Goal: Navigation & Orientation: Find specific page/section

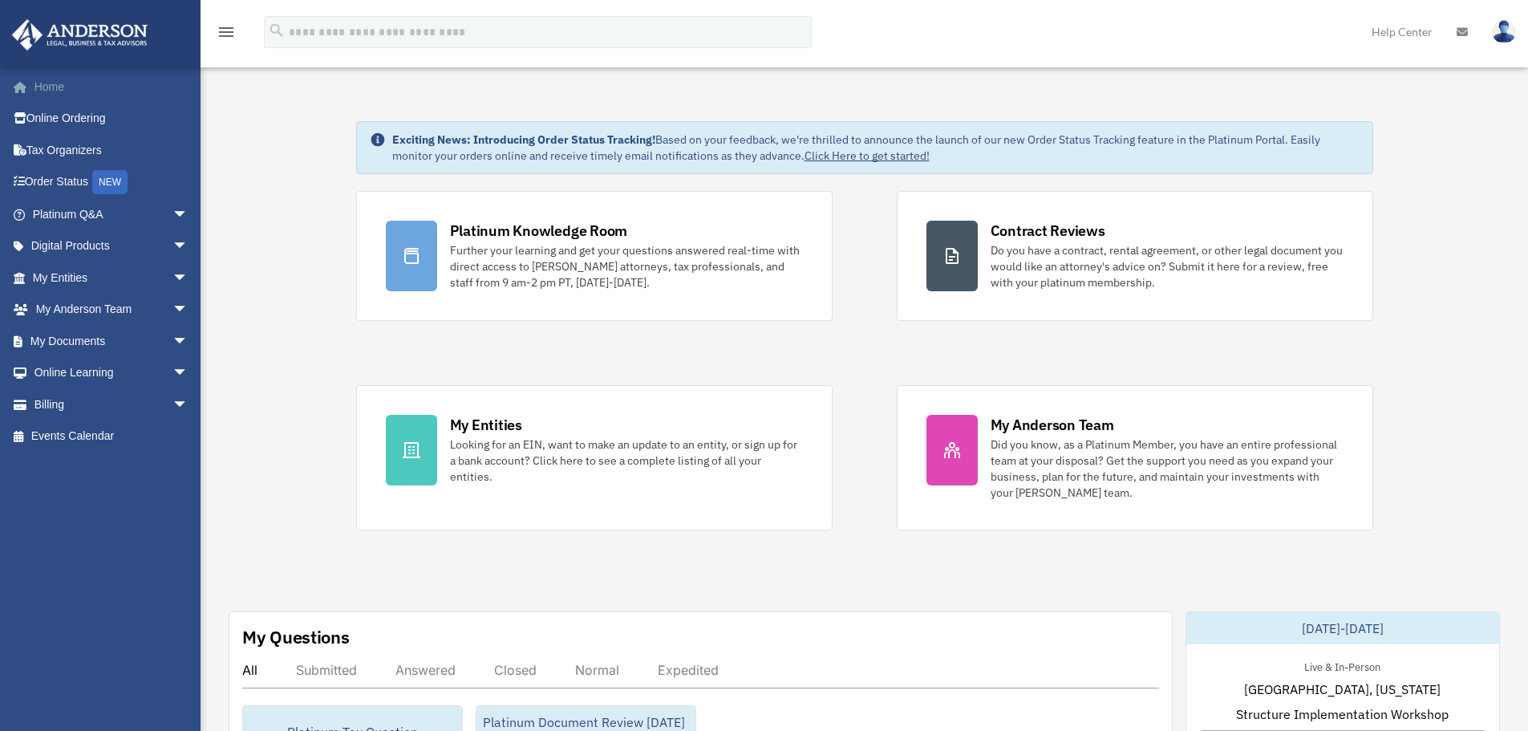
click at [48, 91] on link "Home" at bounding box center [111, 87] width 201 height 32
click at [78, 145] on link "Tax Organizers" at bounding box center [111, 150] width 201 height 32
click at [172, 275] on span "arrow_drop_down" at bounding box center [188, 278] width 32 height 33
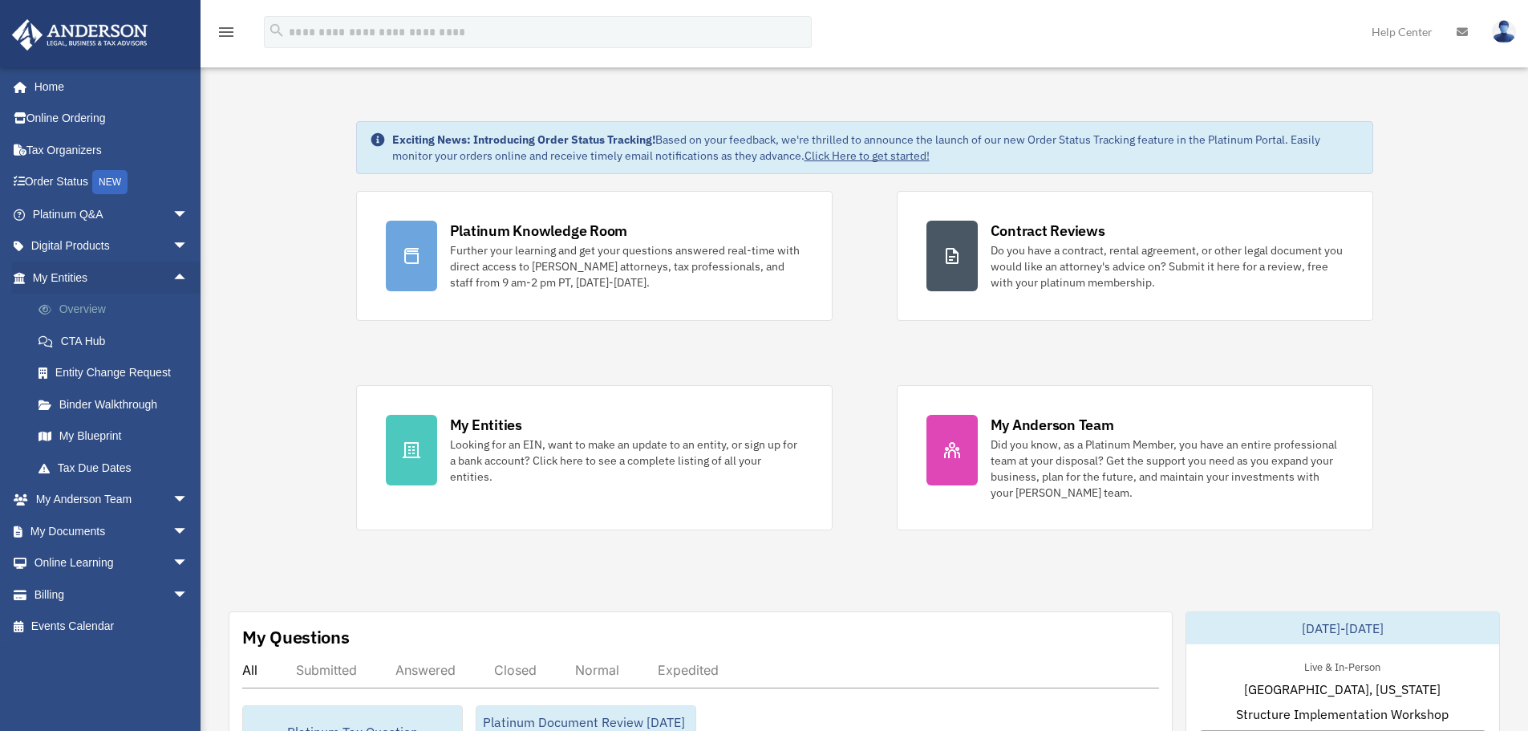
click at [84, 309] on link "Overview" at bounding box center [117, 310] width 190 height 32
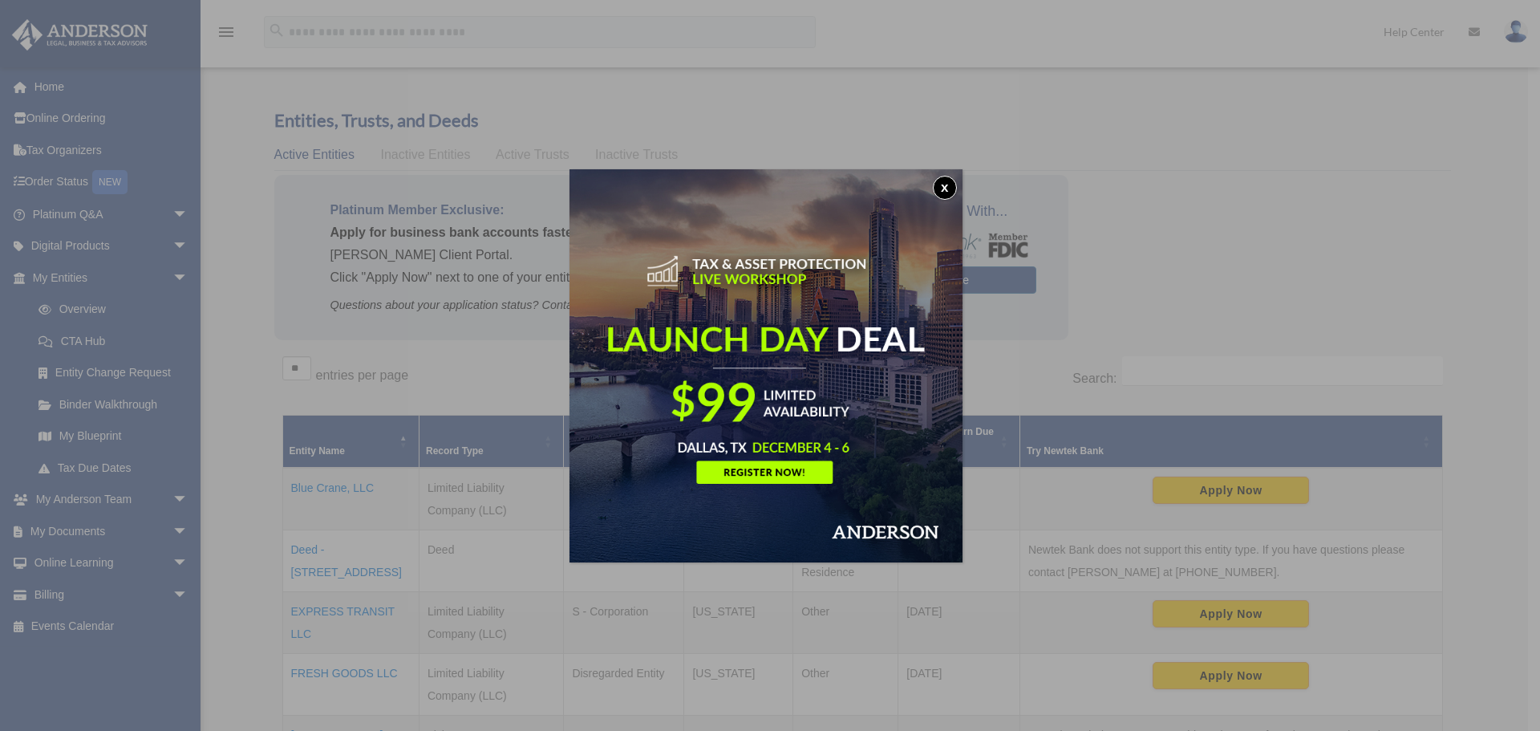
click at [948, 184] on button "x" at bounding box center [945, 188] width 24 height 24
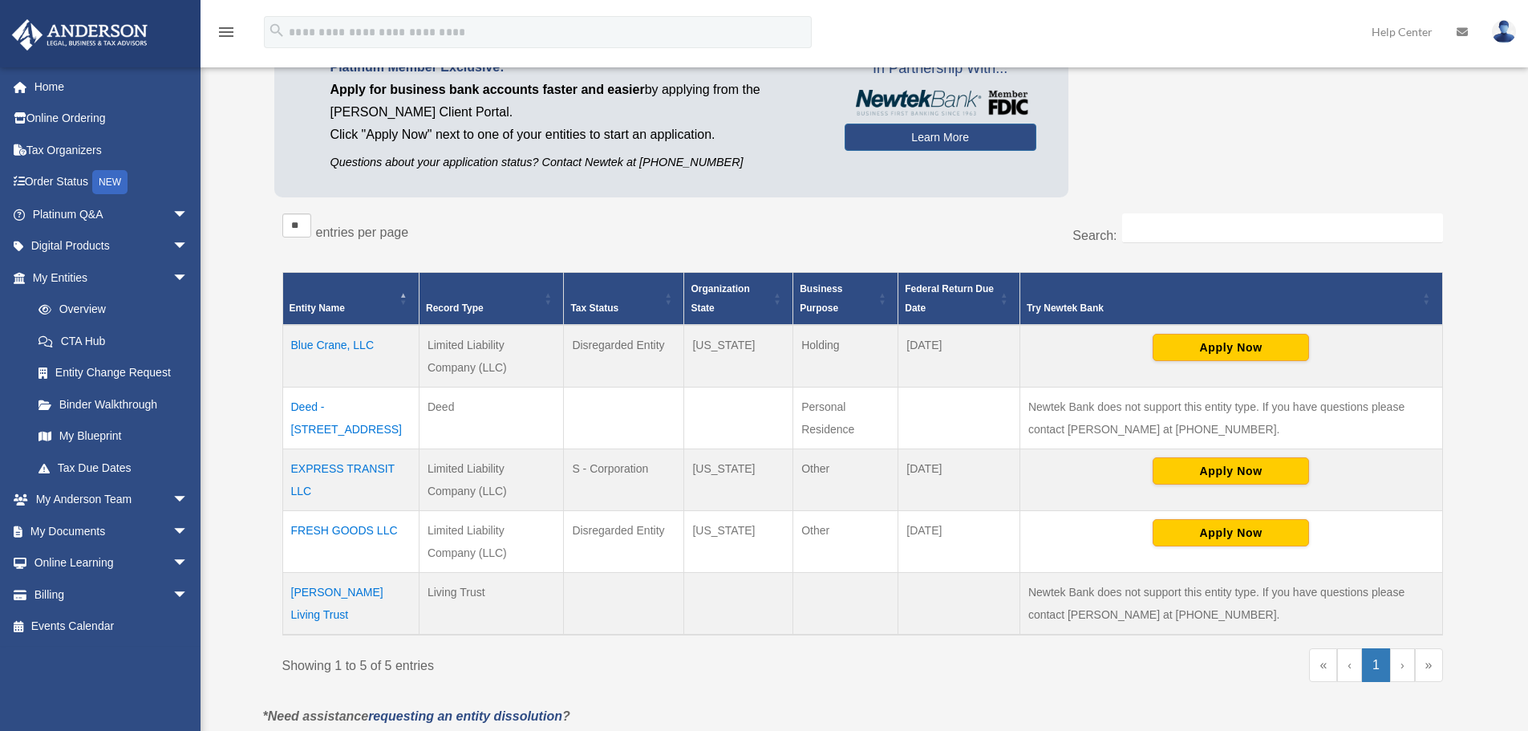
scroll to position [130, 0]
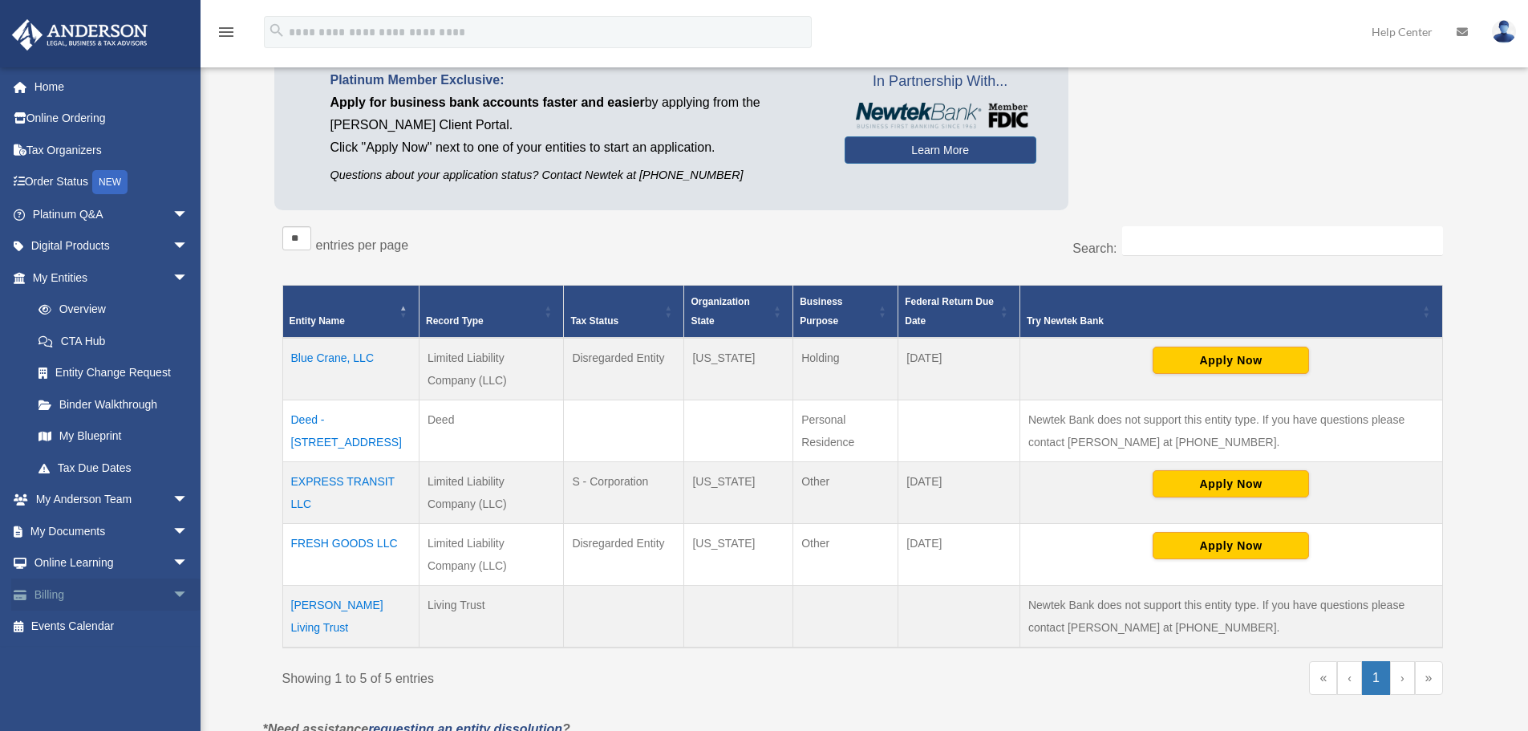
click at [172, 590] on span "arrow_drop_down" at bounding box center [188, 594] width 32 height 33
click at [59, 595] on link "Billing arrow_drop_up" at bounding box center [111, 594] width 201 height 32
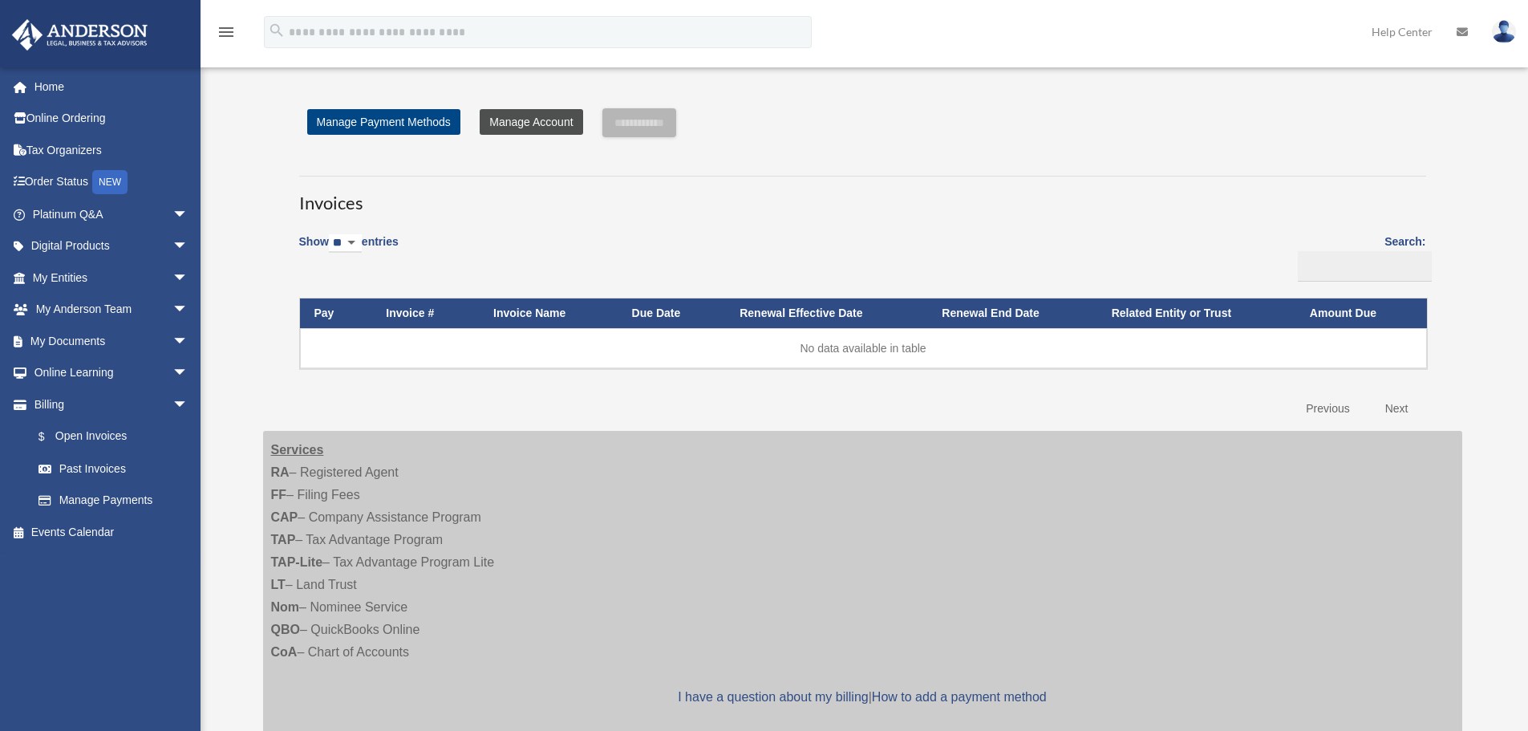
click at [521, 118] on link "Manage Account" at bounding box center [531, 122] width 103 height 26
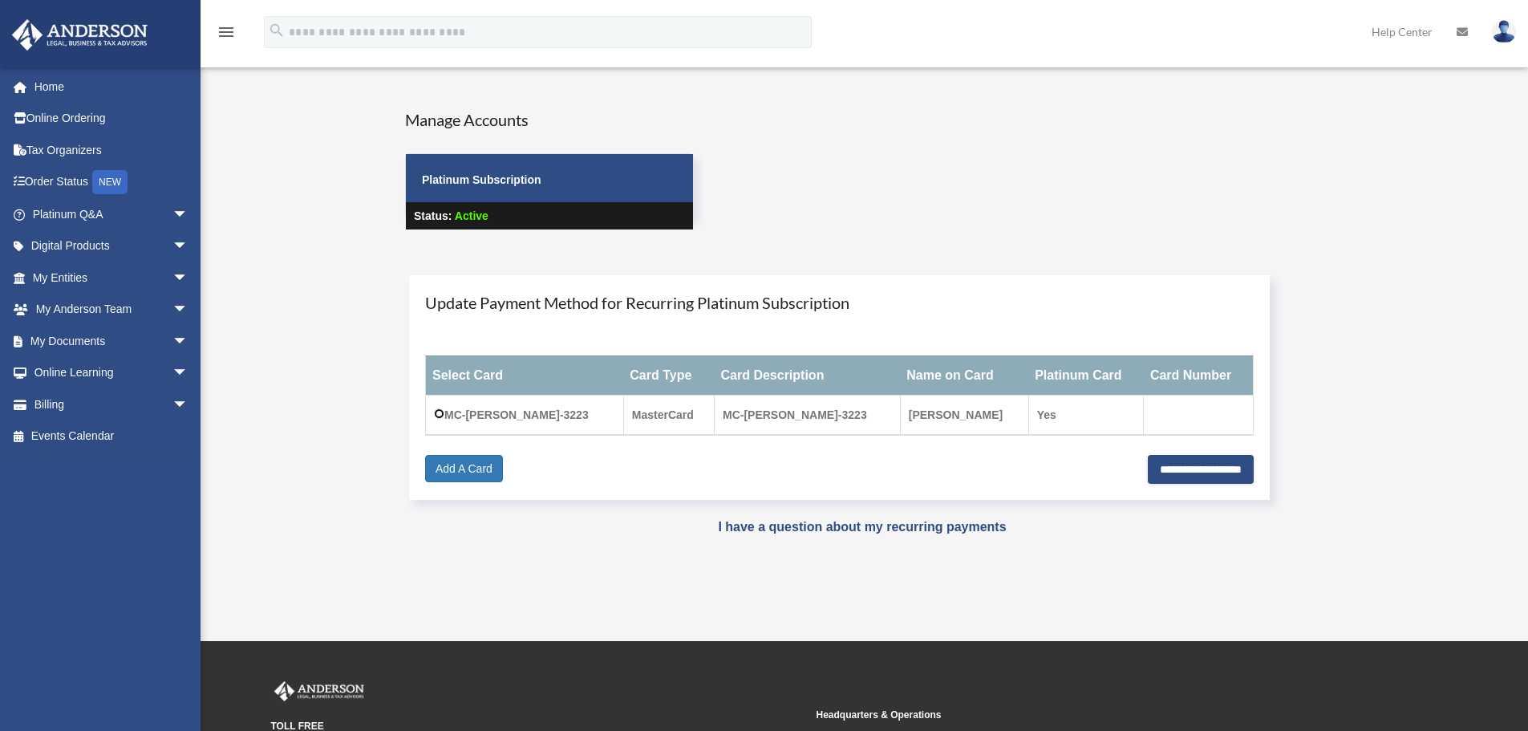
scroll to position [2, 0]
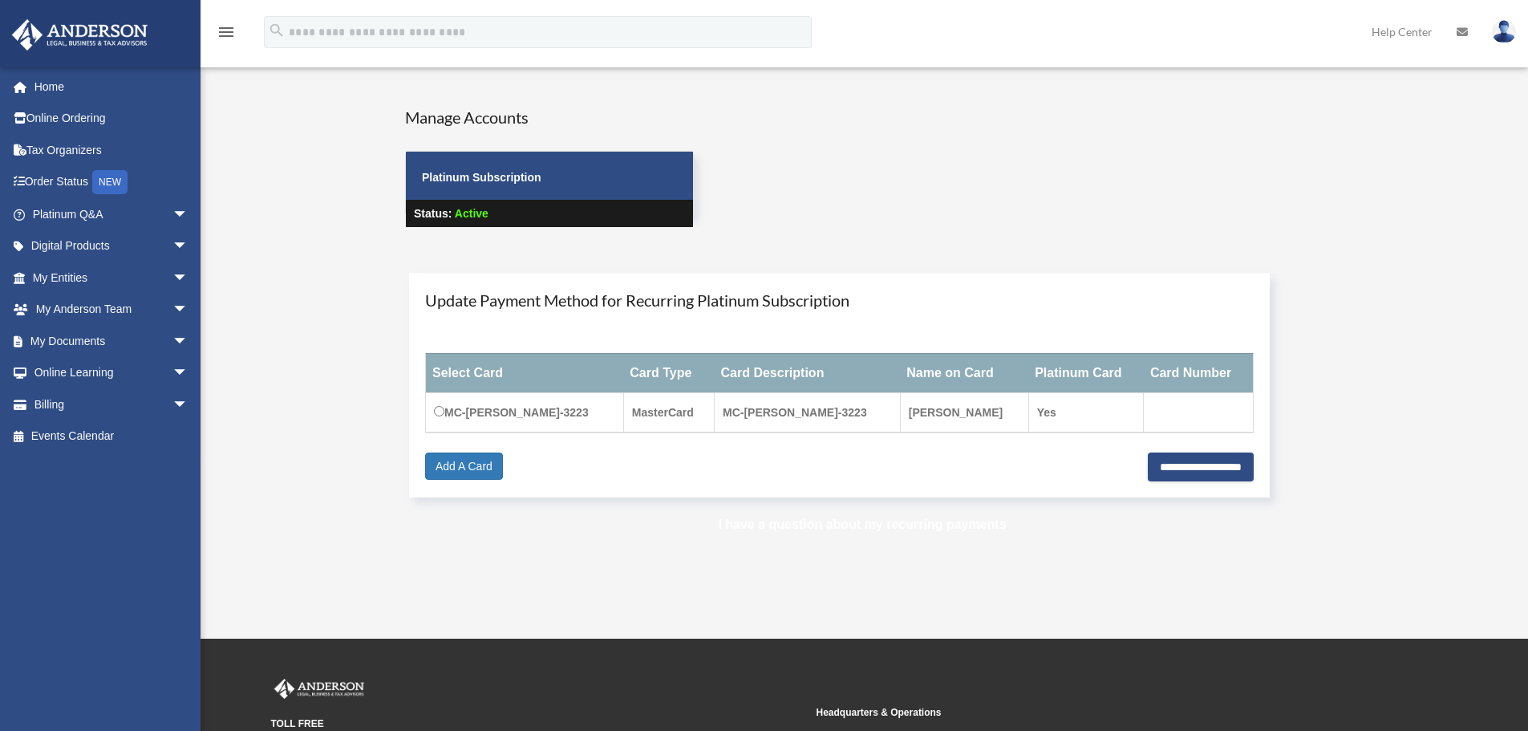
click at [830, 525] on link "I have a question about my recurring payments" at bounding box center [862, 524] width 288 height 14
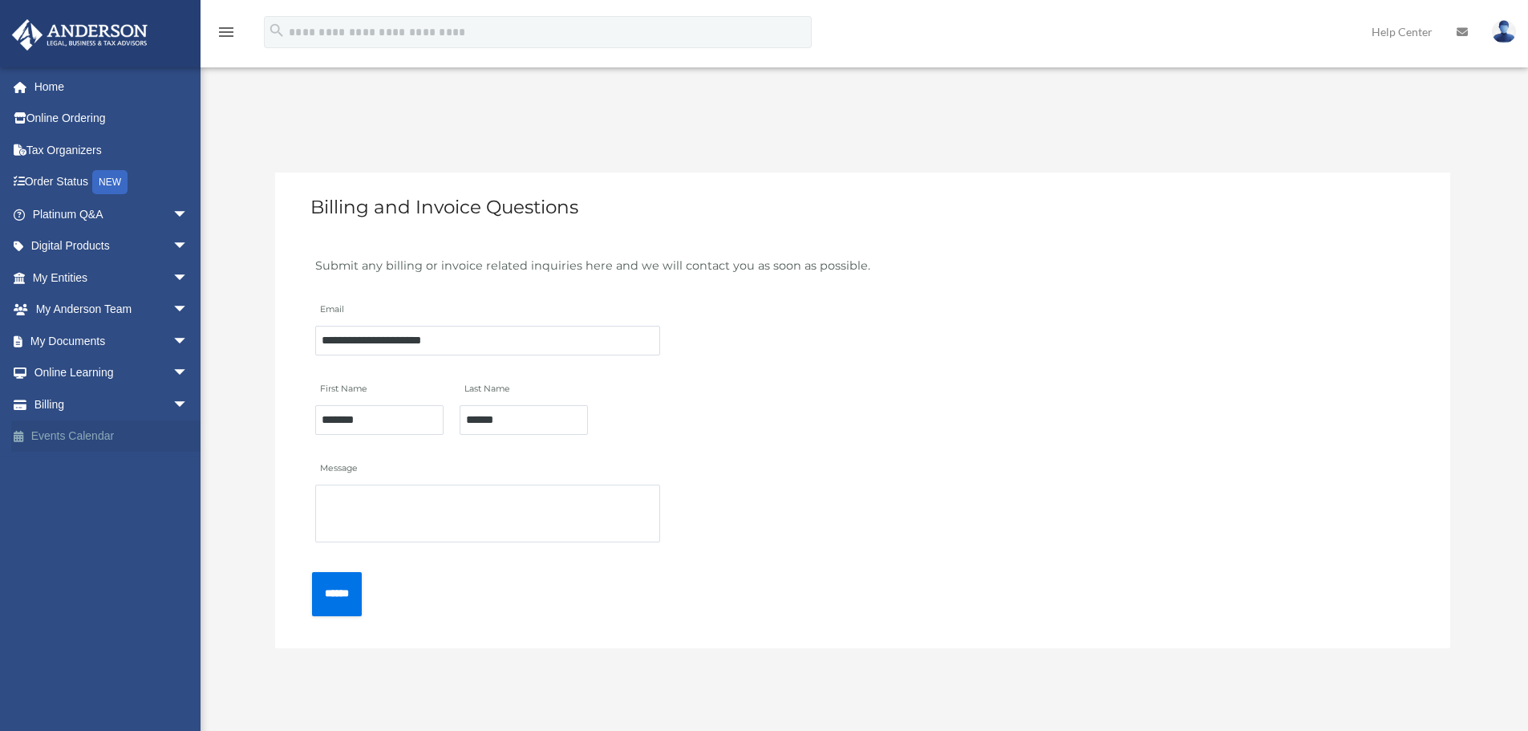
click at [85, 436] on link "Events Calendar" at bounding box center [111, 436] width 201 height 32
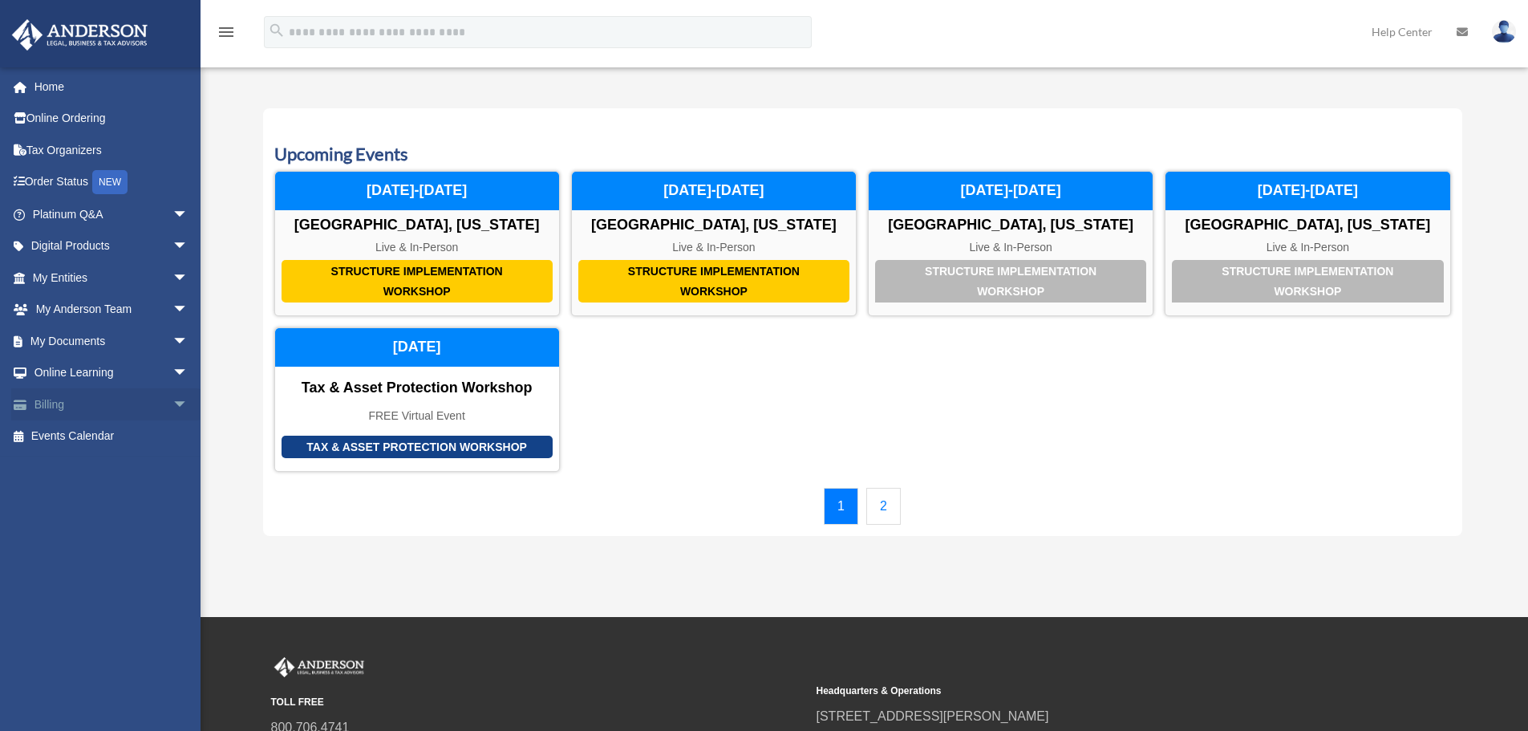
click at [172, 401] on span "arrow_drop_down" at bounding box center [188, 404] width 32 height 33
click at [94, 436] on link "$ Open Invoices" at bounding box center [117, 436] width 190 height 33
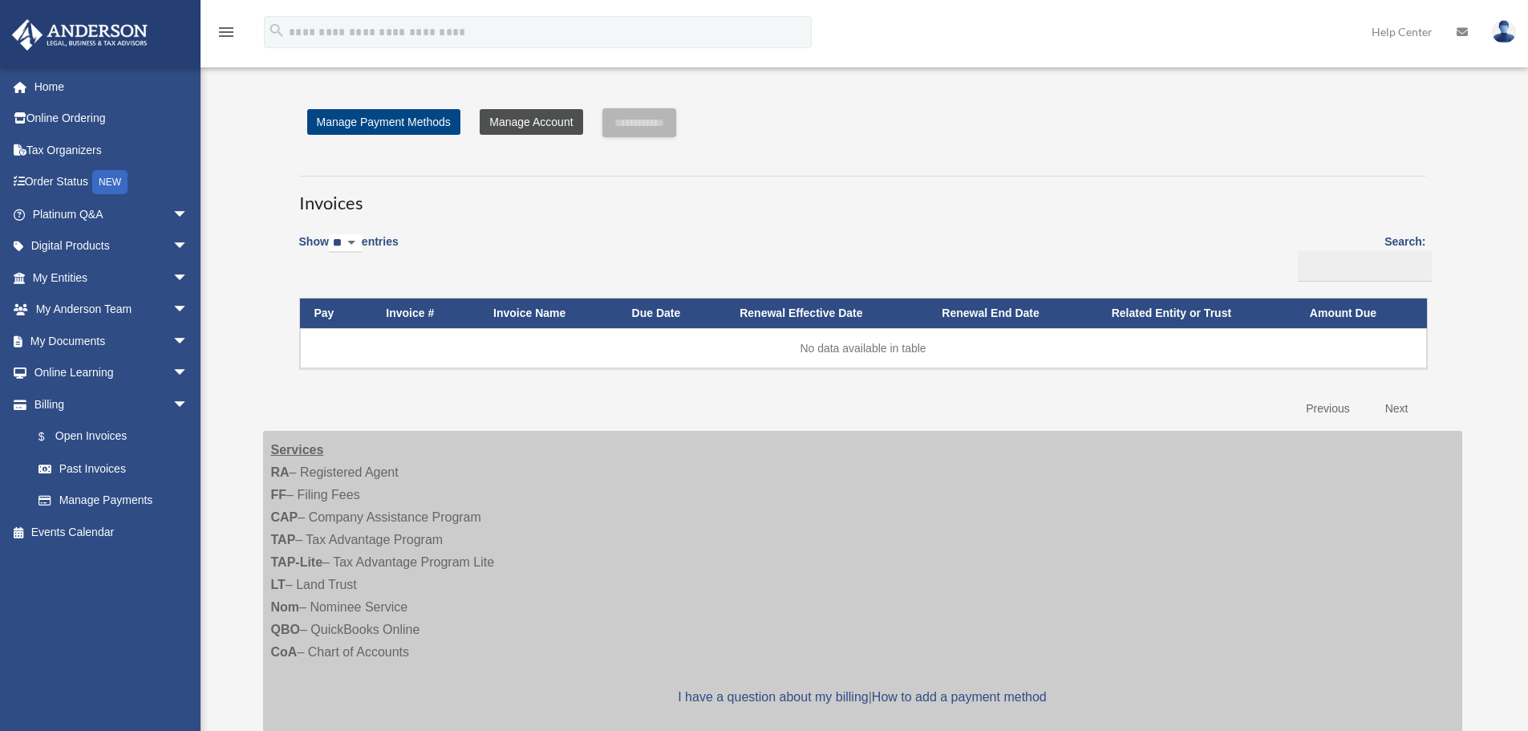
click at [530, 123] on link "Manage Account" at bounding box center [531, 122] width 103 height 26
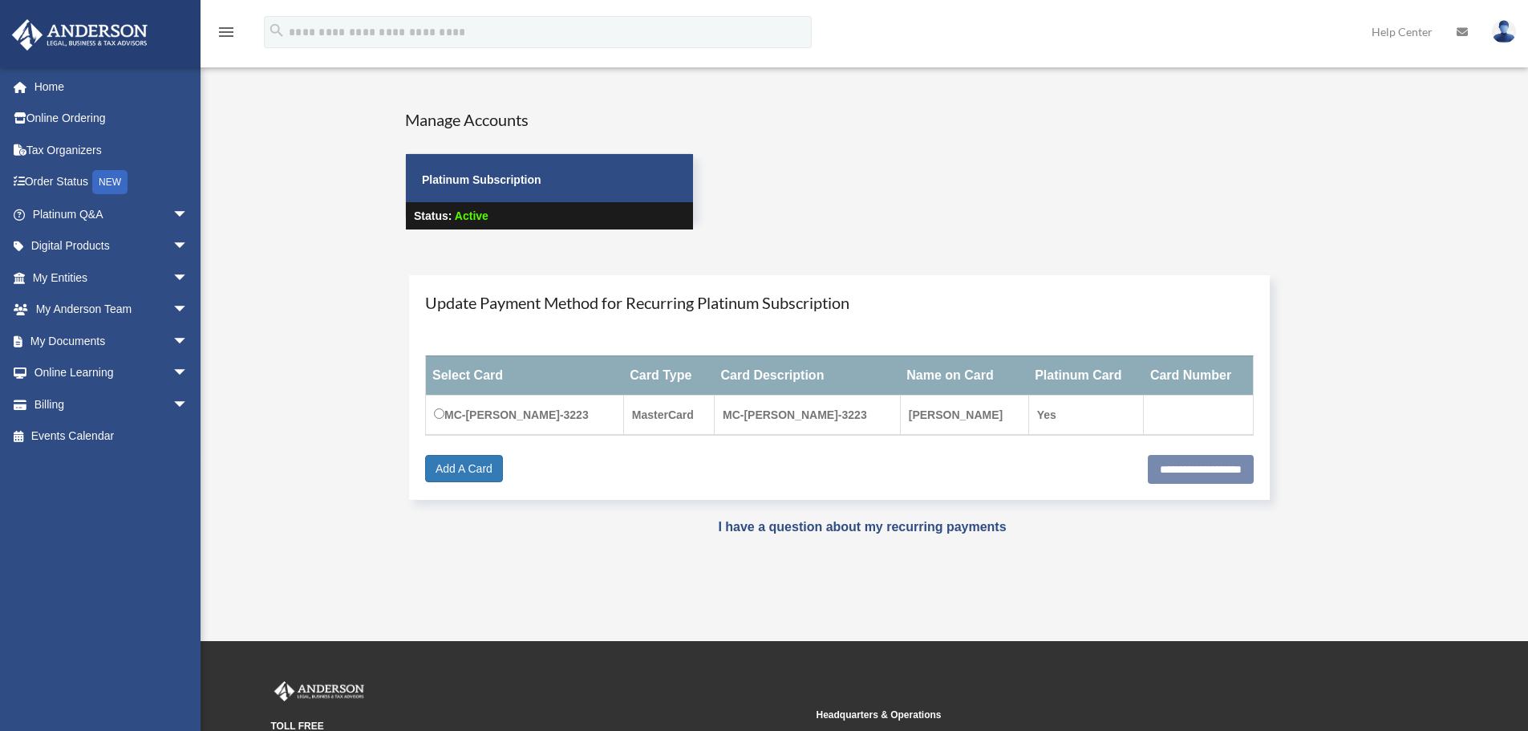
click at [476, 214] on span "Active" at bounding box center [472, 215] width 34 height 13
click at [172, 369] on span "arrow_drop_down" at bounding box center [188, 373] width 32 height 33
click at [172, 338] on span "arrow_drop_down" at bounding box center [188, 341] width 32 height 33
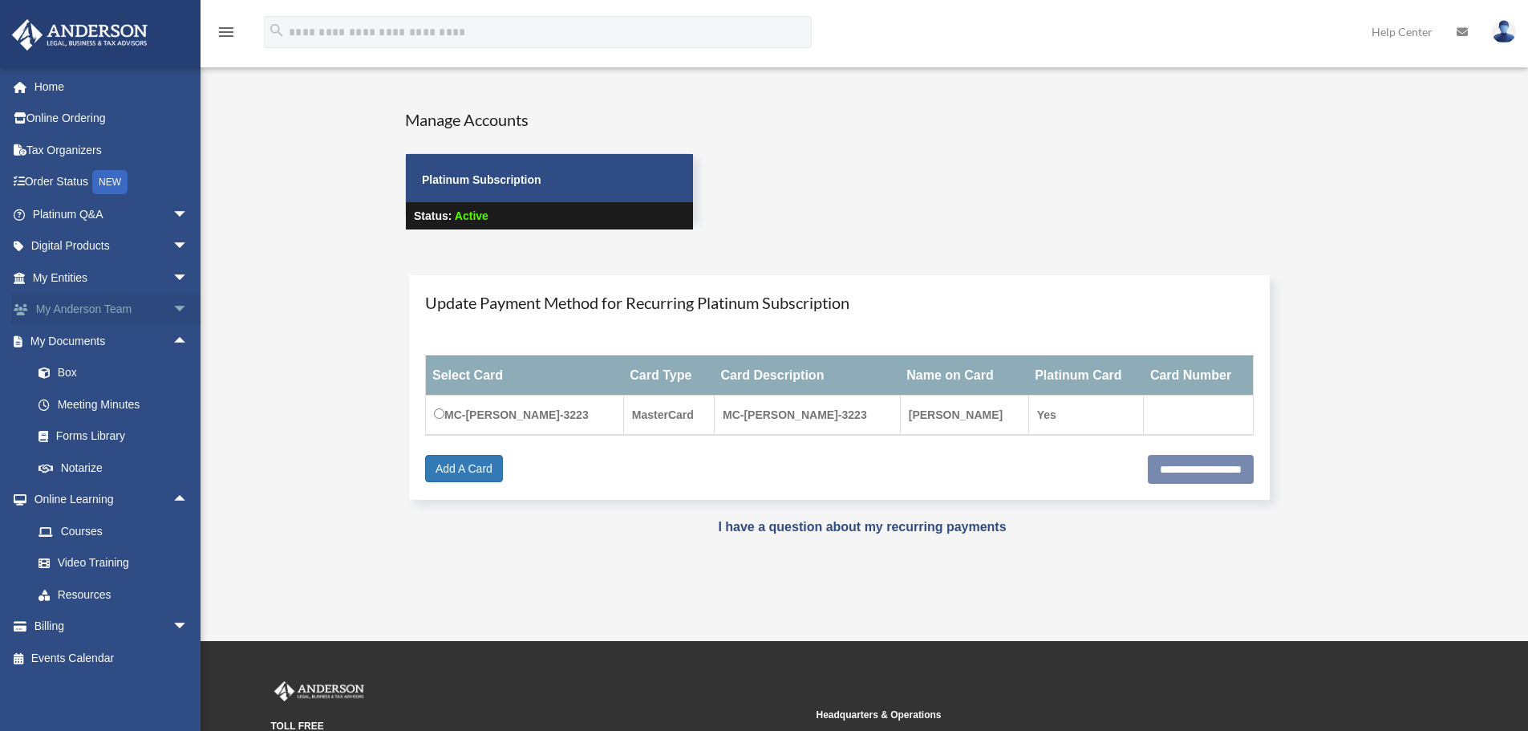
click at [172, 302] on span "arrow_drop_down" at bounding box center [188, 310] width 32 height 33
click at [172, 207] on span "arrow_drop_down" at bounding box center [188, 214] width 32 height 33
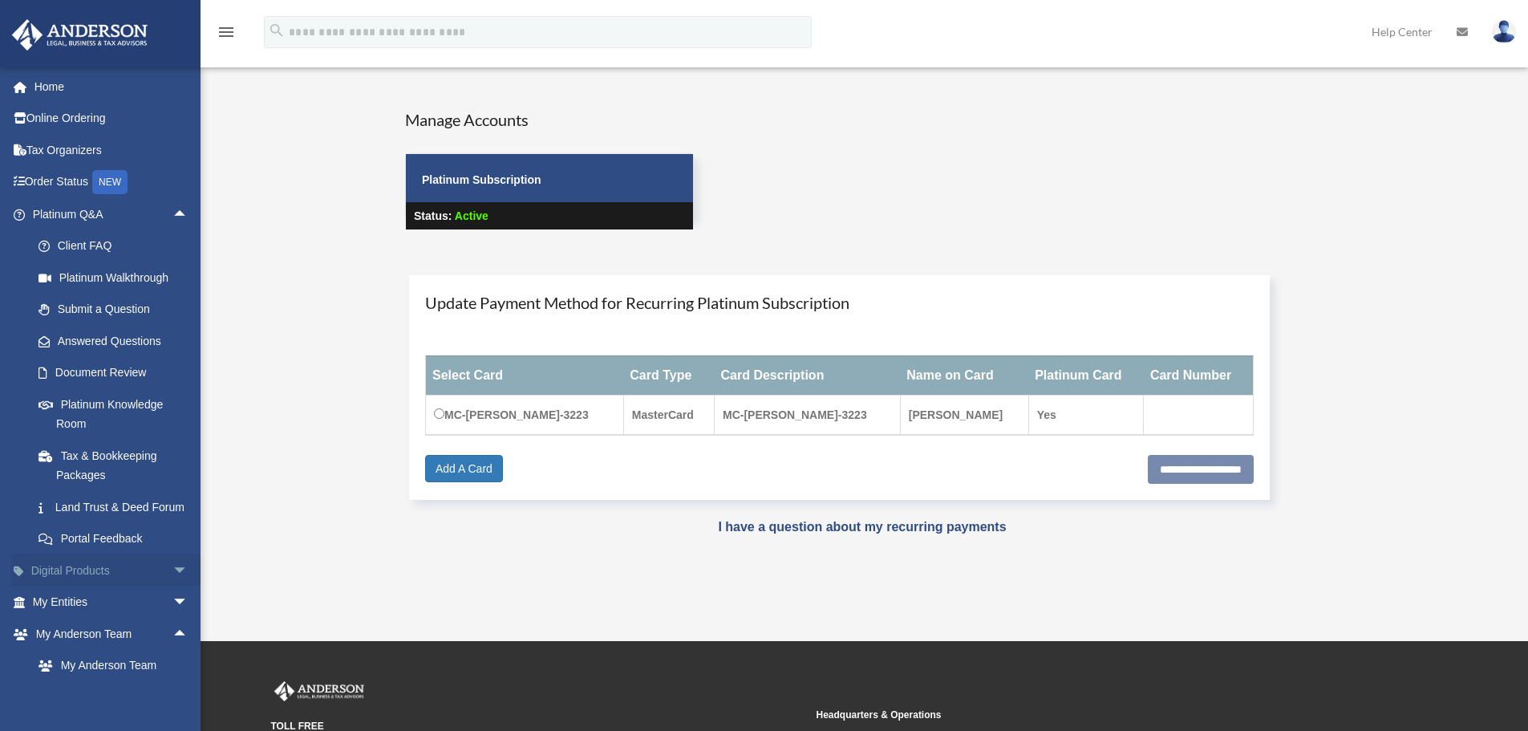
click at [71, 586] on link "Digital Products arrow_drop_down" at bounding box center [111, 570] width 201 height 32
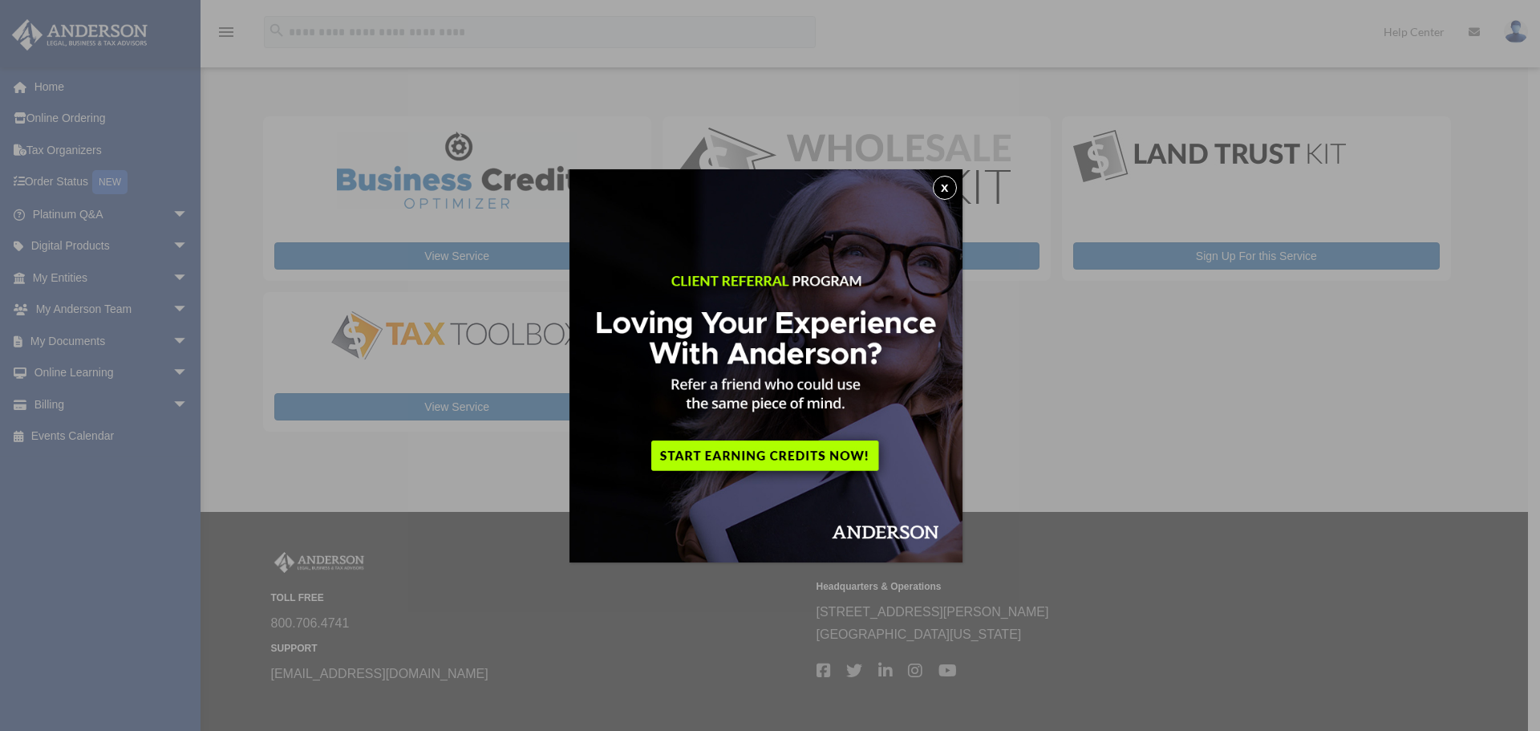
click at [955, 179] on button "x" at bounding box center [945, 188] width 24 height 24
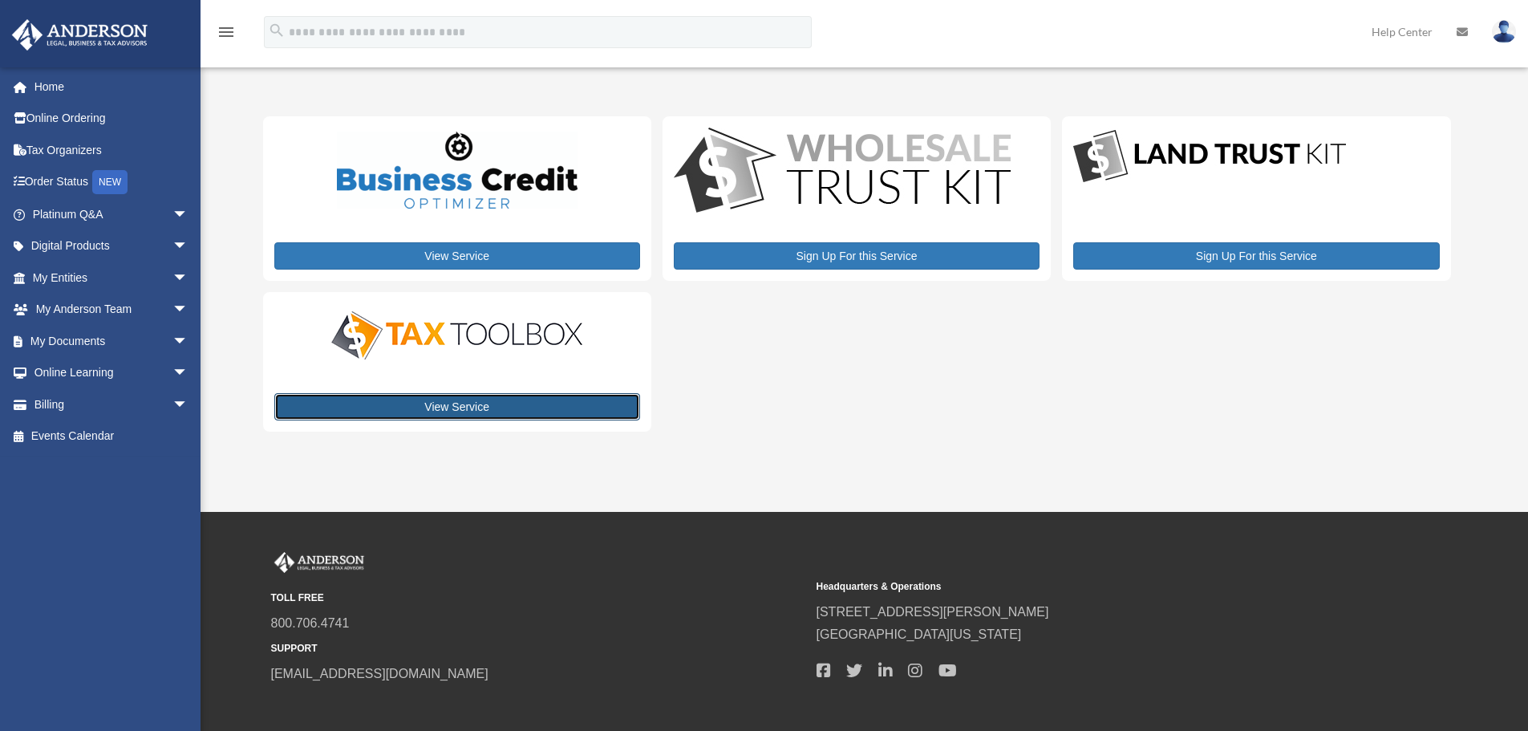
click at [462, 401] on link "View Service" at bounding box center [457, 406] width 366 height 27
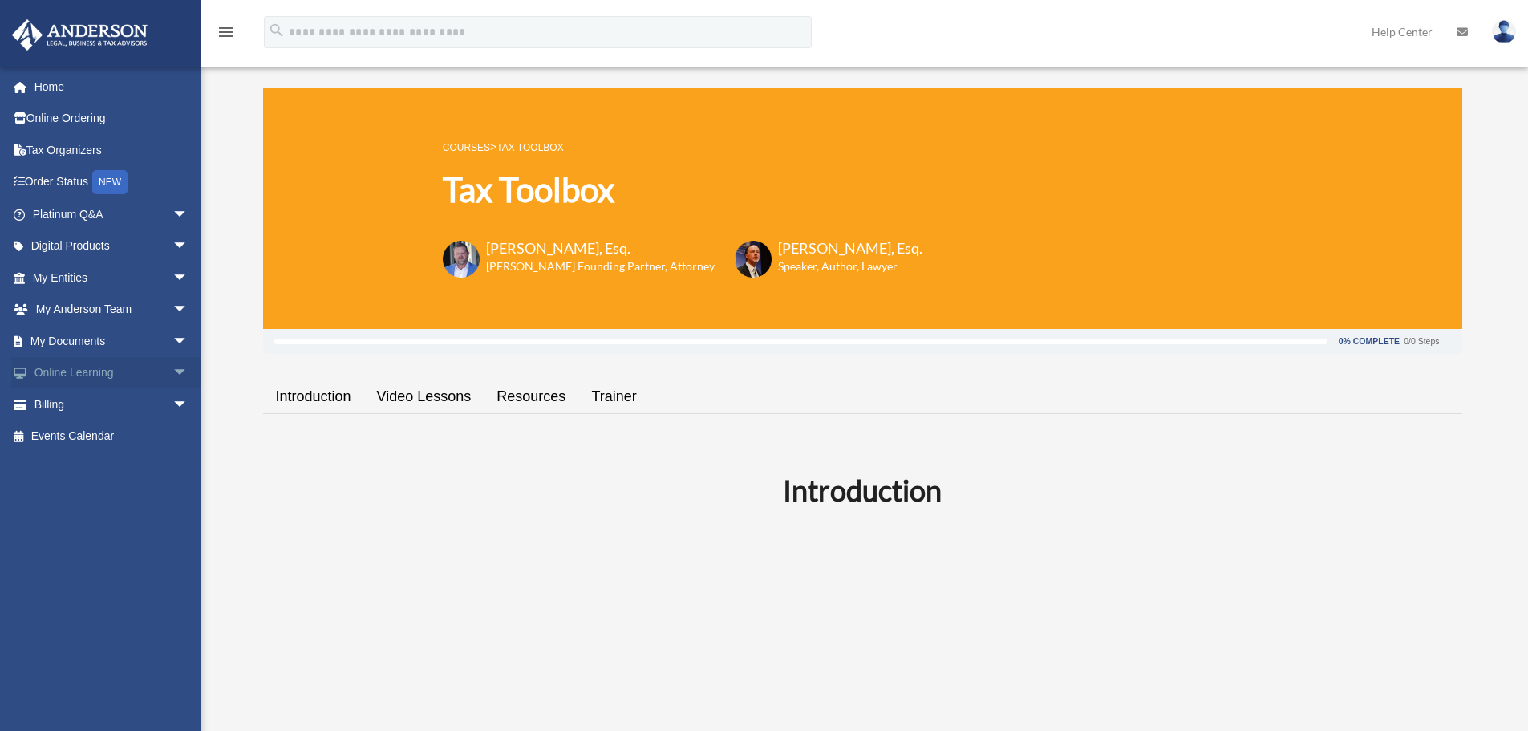
click at [172, 370] on span "arrow_drop_down" at bounding box center [188, 373] width 32 height 33
click at [105, 119] on link "Online Ordering" at bounding box center [111, 119] width 201 height 32
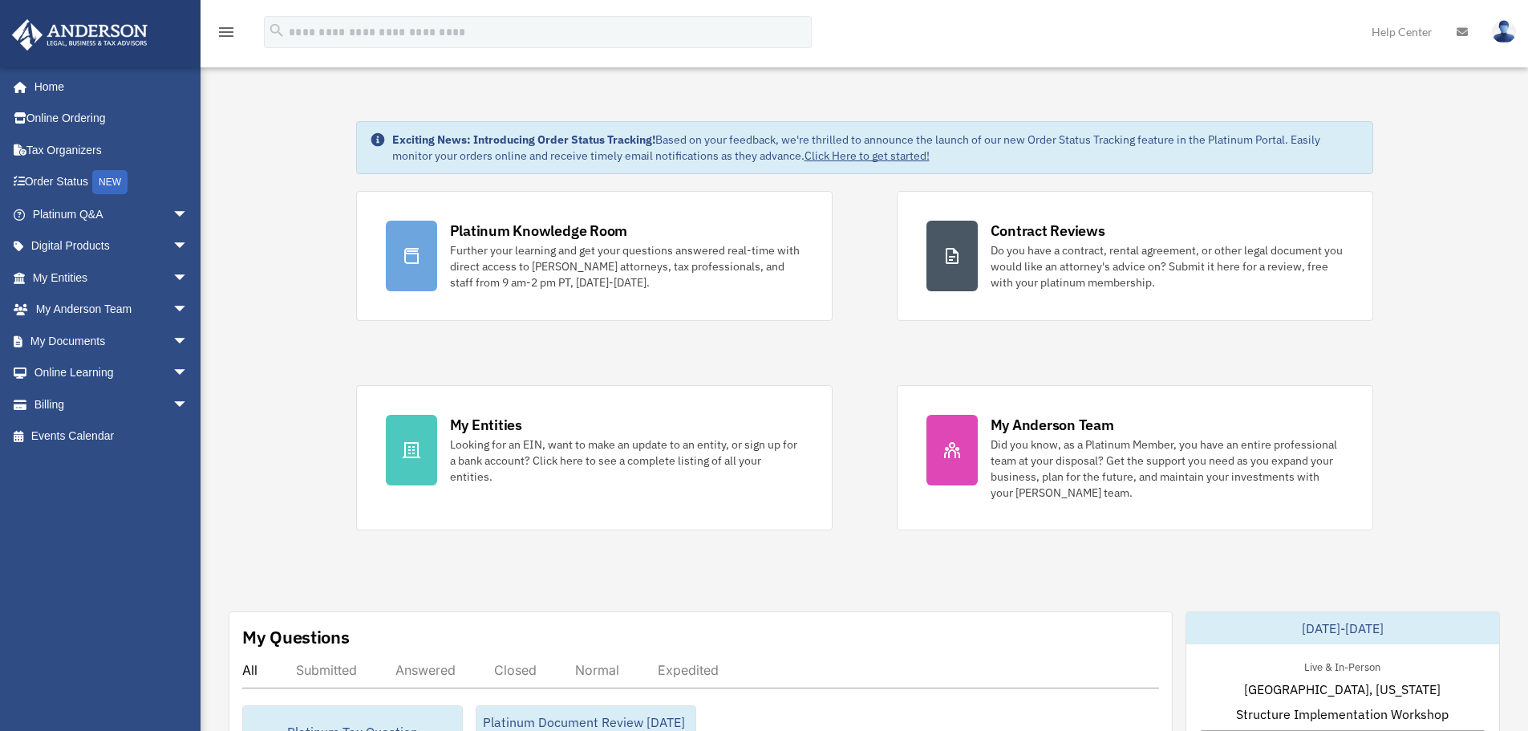
click at [1500, 32] on img at bounding box center [1504, 31] width 24 height 23
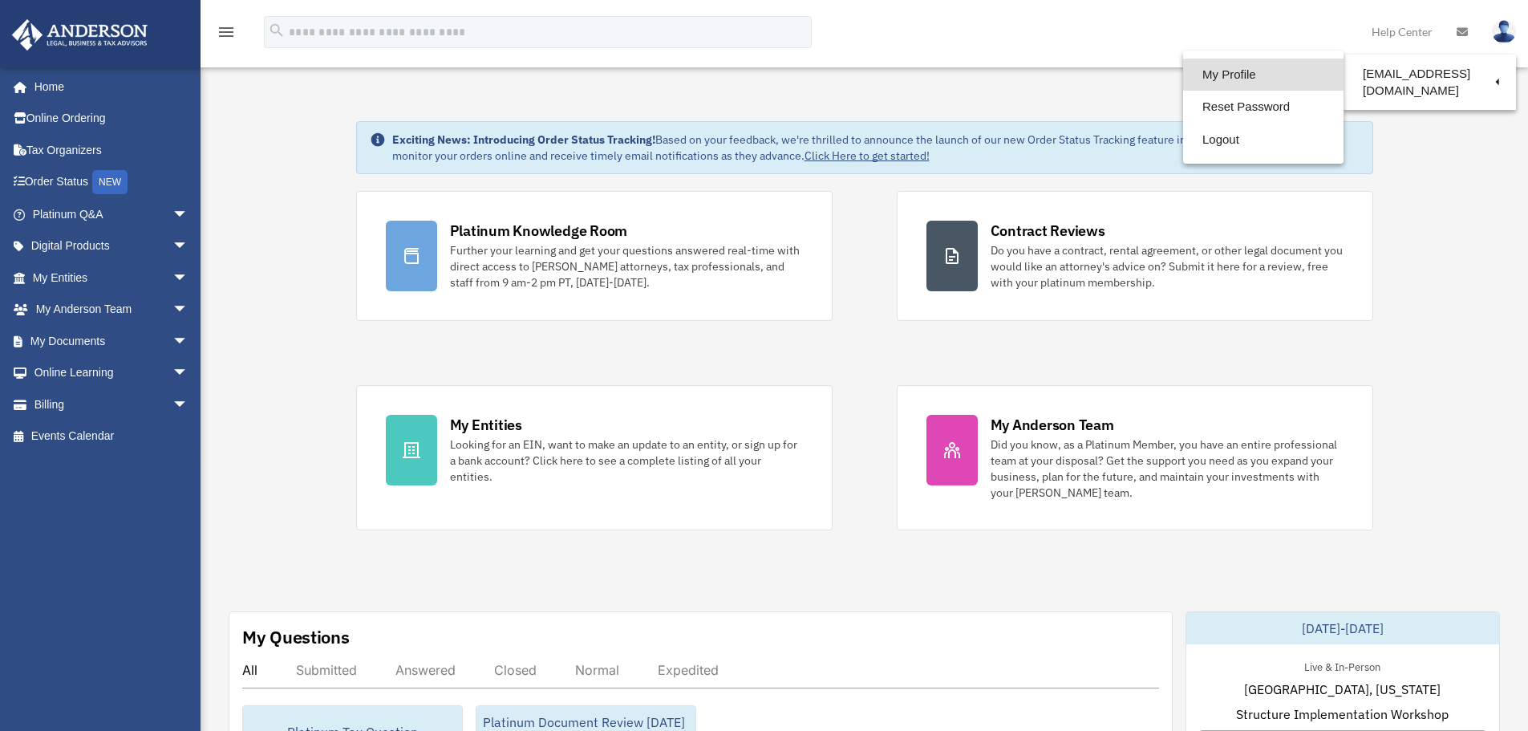
click at [1220, 79] on link "My Profile" at bounding box center [1263, 75] width 160 height 33
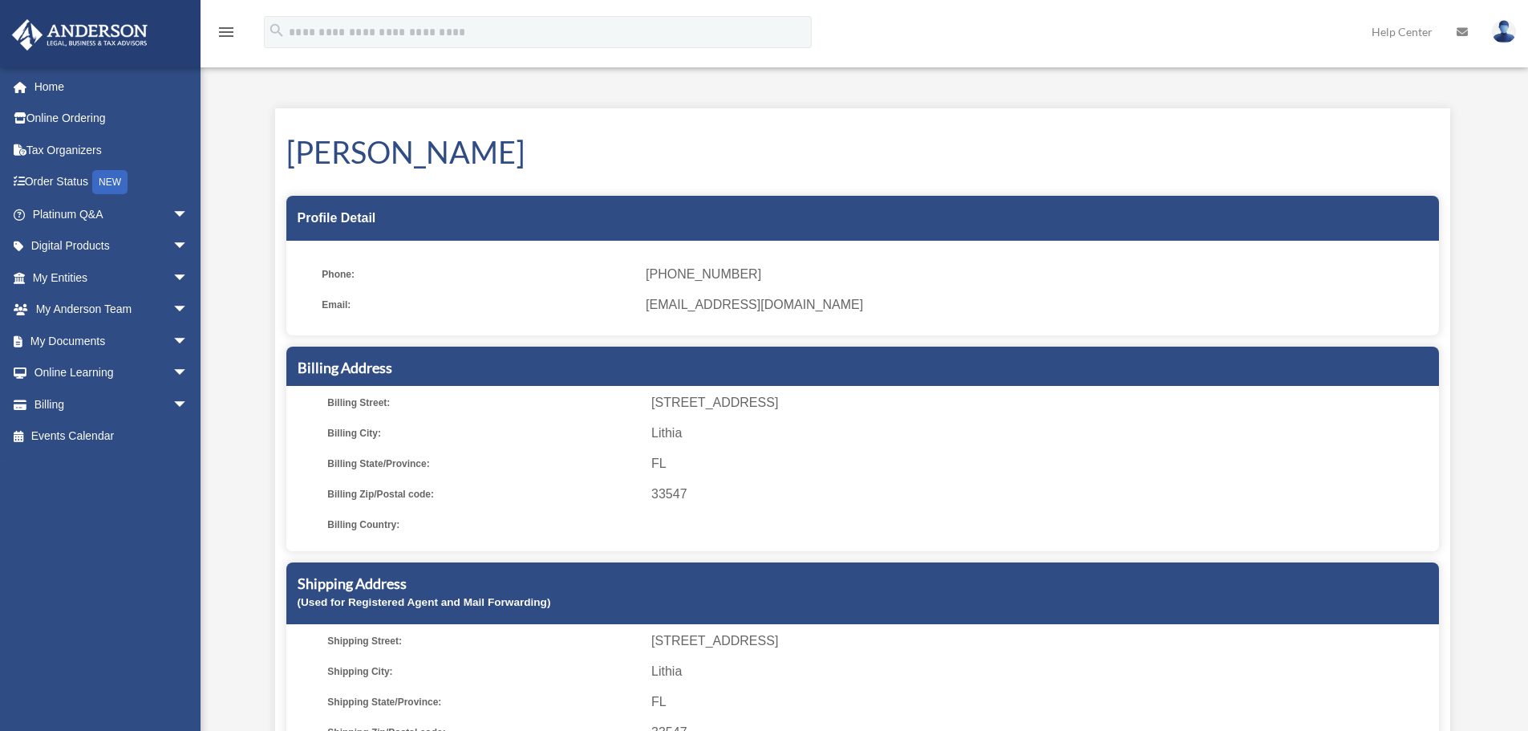
click at [1414, 34] on link "Help Center" at bounding box center [1402, 31] width 85 height 63
